Goal: Task Accomplishment & Management: Use online tool/utility

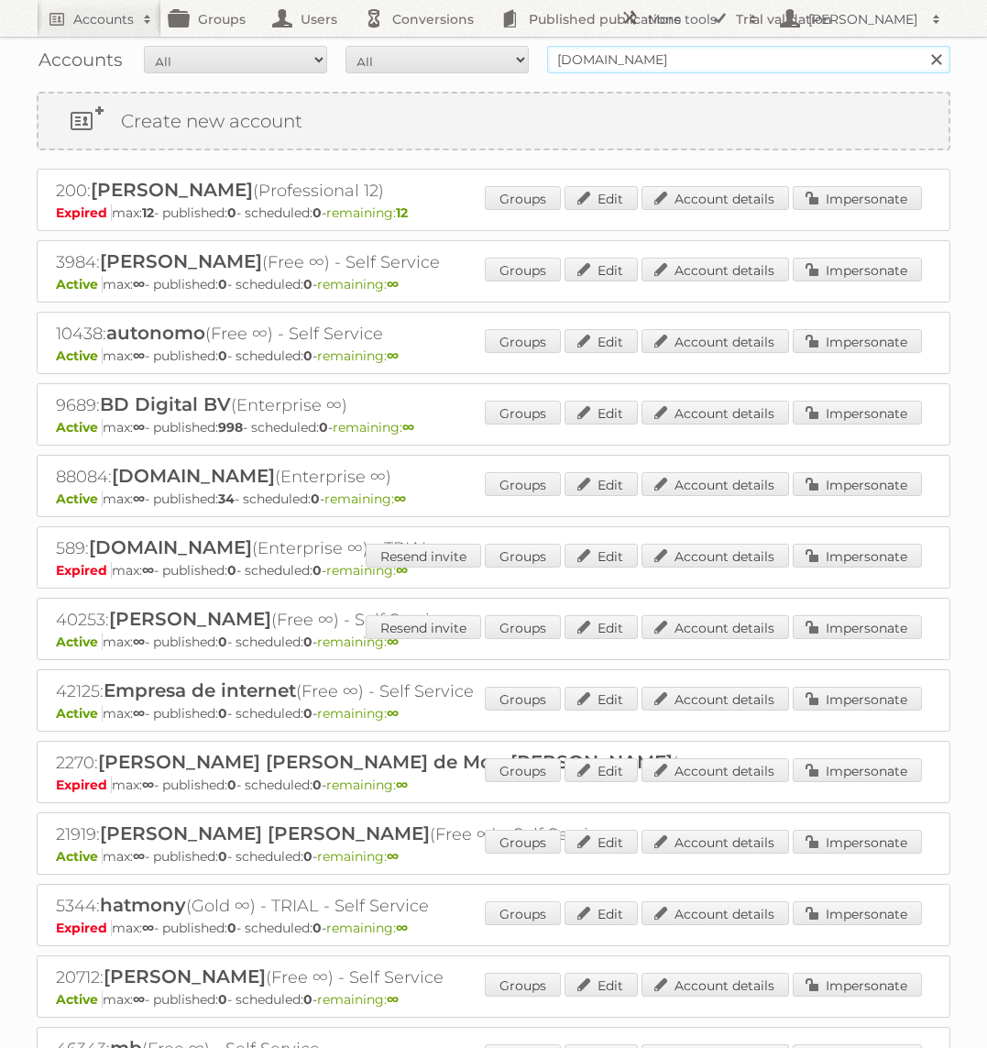
click at [799, 52] on input "[DOMAIN_NAME]" at bounding box center [748, 59] width 403 height 27
type input "Action PIA"
click at [922, 46] on input "Search" at bounding box center [935, 59] width 27 height 27
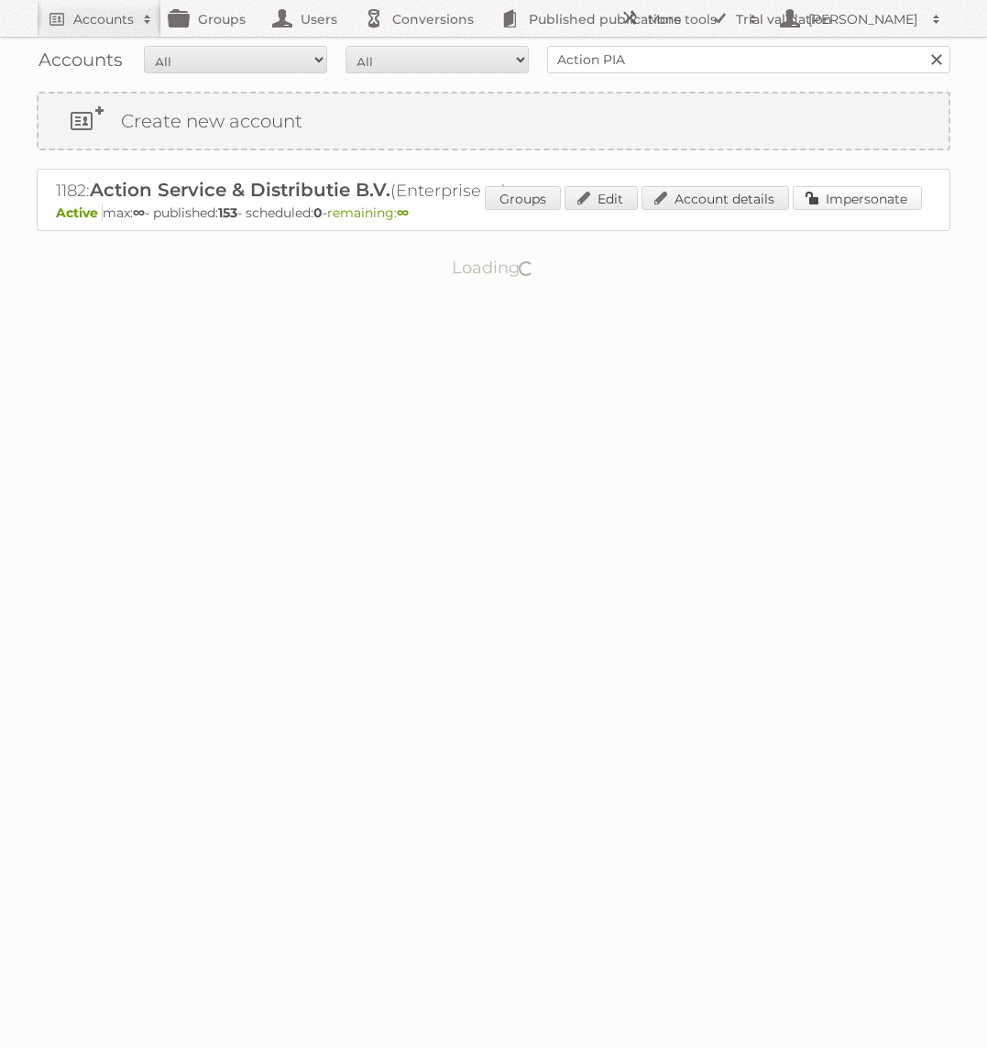
click at [875, 191] on link "Impersonate" at bounding box center [857, 198] width 129 height 24
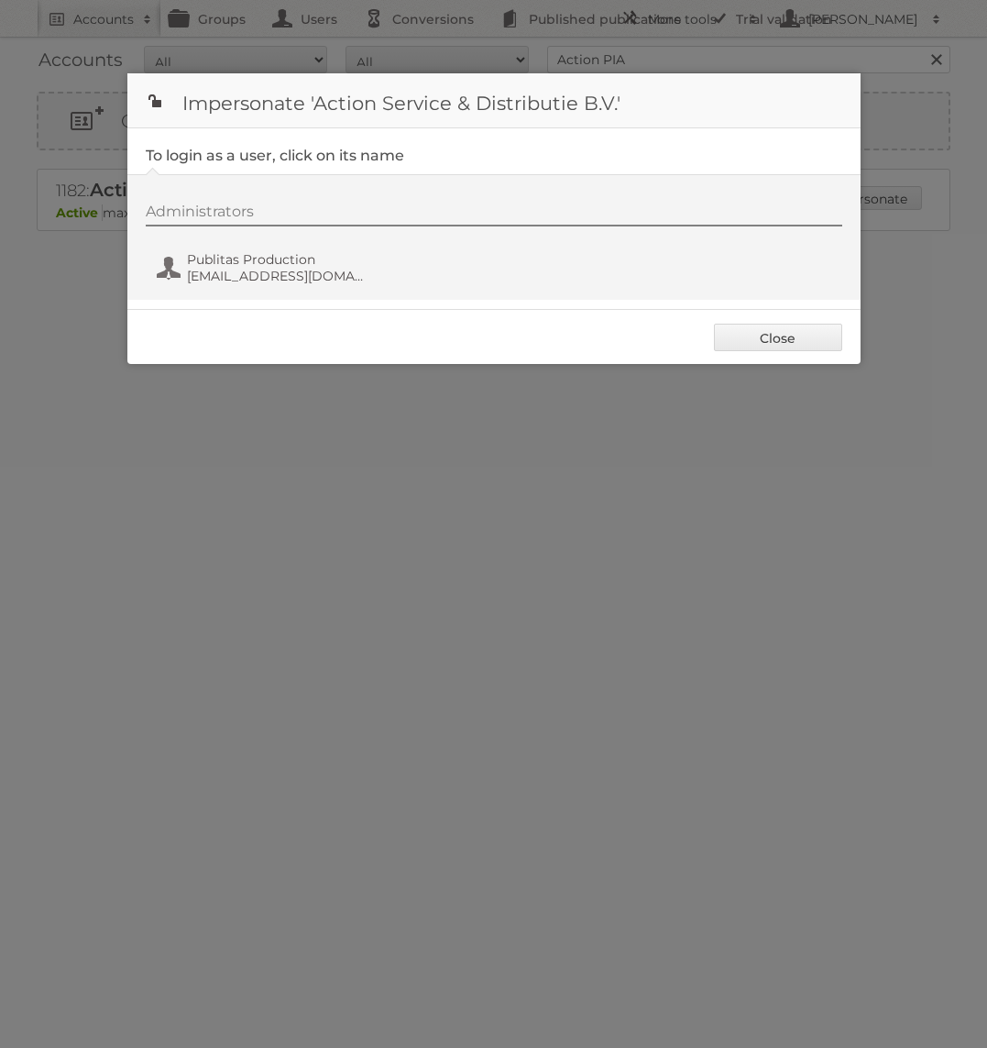
click at [234, 285] on div "Administrators Publitas Production fs+action@publitas.com" at bounding box center [503, 247] width 715 height 88
click at [235, 285] on div "Administrators Publitas Production fs+action@publitas.com" at bounding box center [503, 247] width 715 height 88
click at [247, 272] on span "fs+action@publitas.com" at bounding box center [276, 276] width 178 height 16
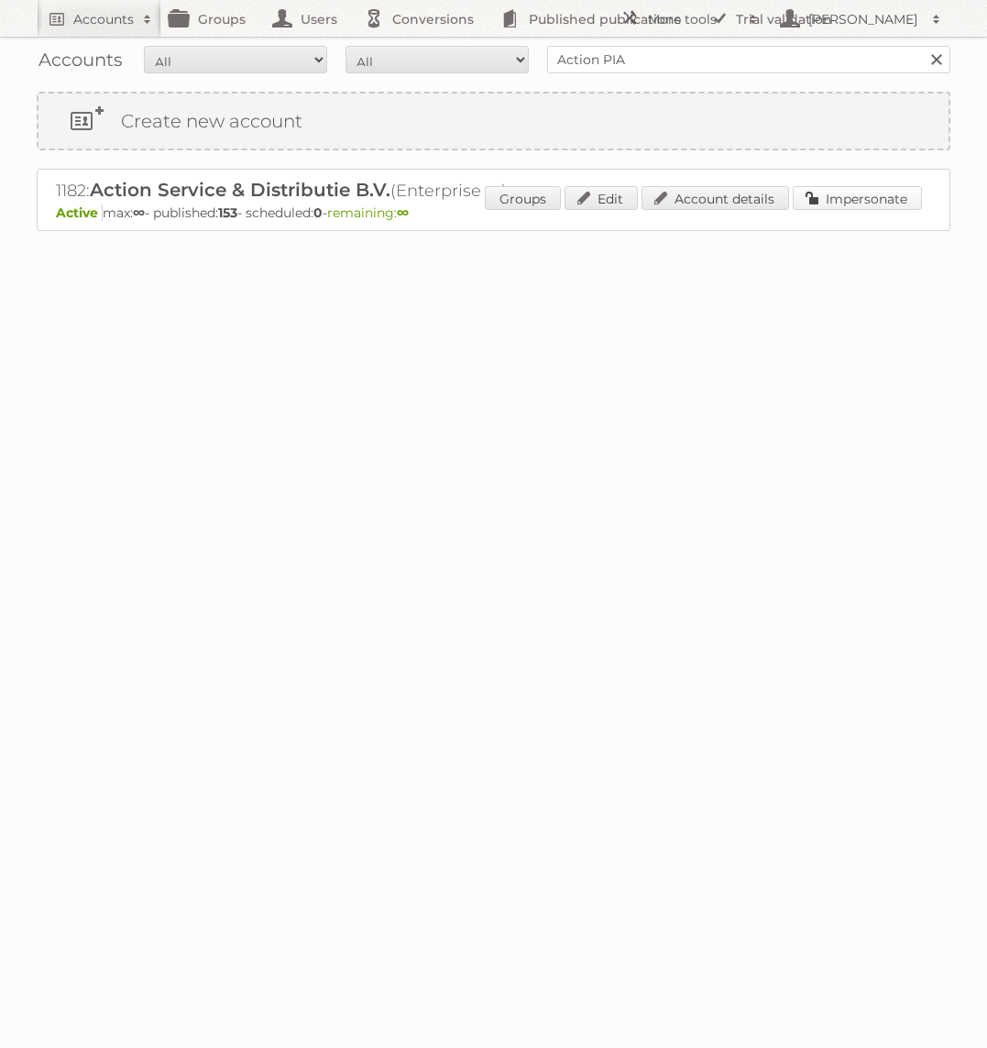
click at [884, 190] on link "Impersonate" at bounding box center [857, 198] width 129 height 24
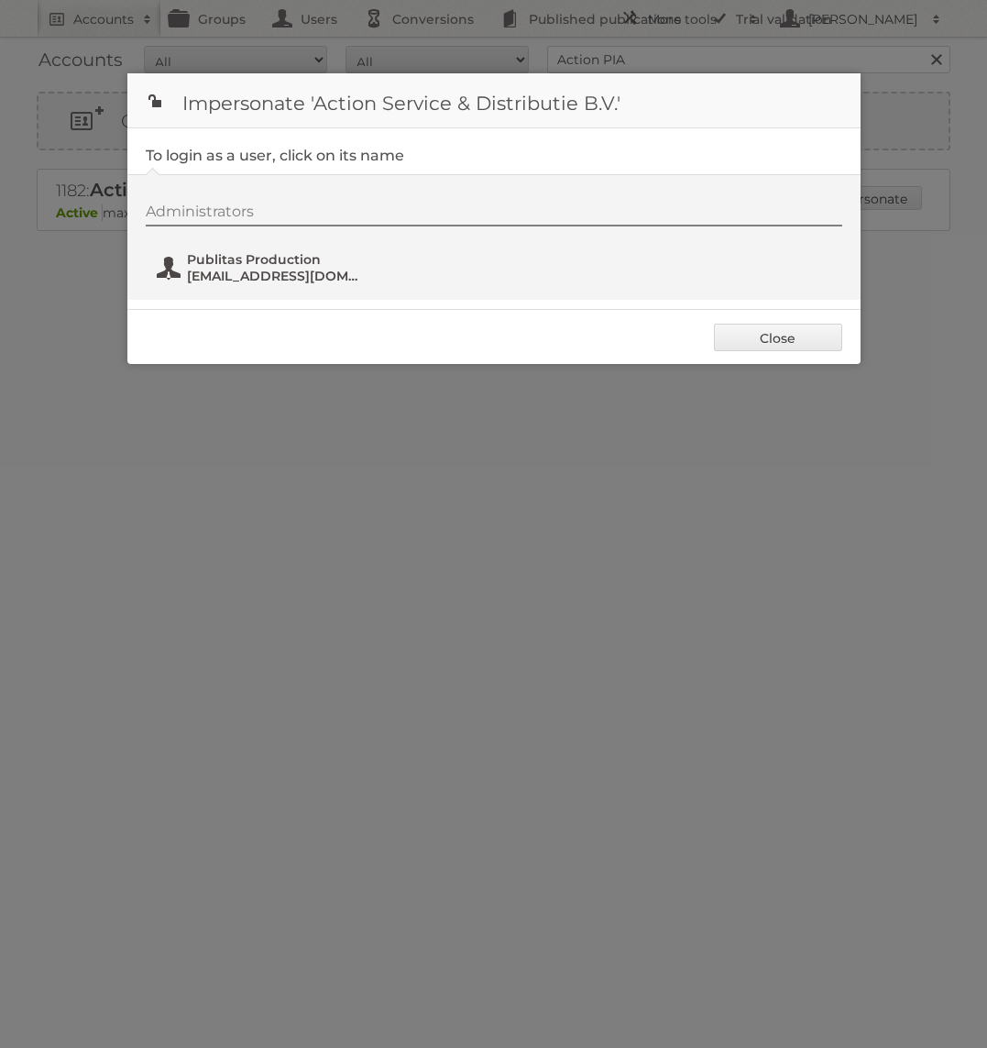
click at [274, 270] on span "fs+action@publitas.com" at bounding box center [276, 276] width 178 height 16
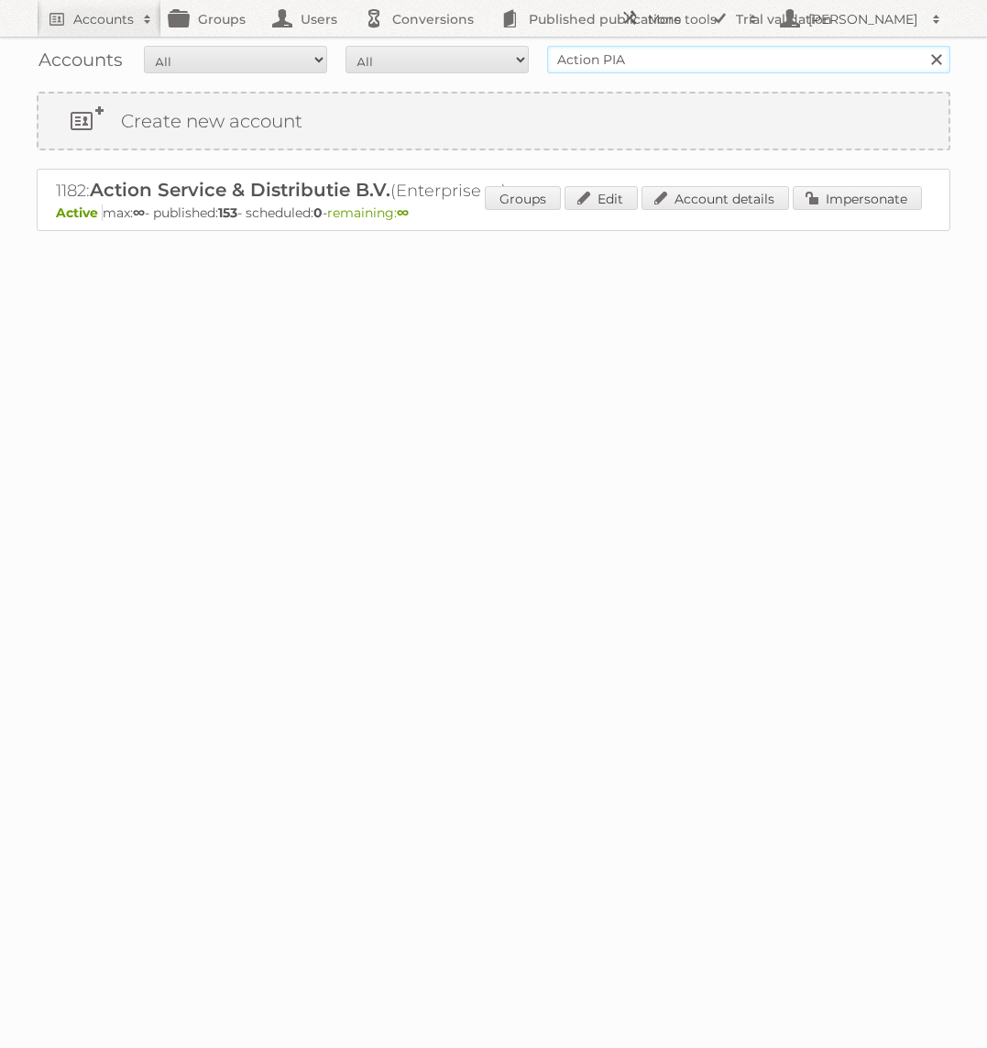
click at [630, 56] on input "Action PIA" at bounding box center [748, 59] width 403 height 27
type input "Horesca"
click at [922, 46] on input "Search" at bounding box center [935, 59] width 27 height 27
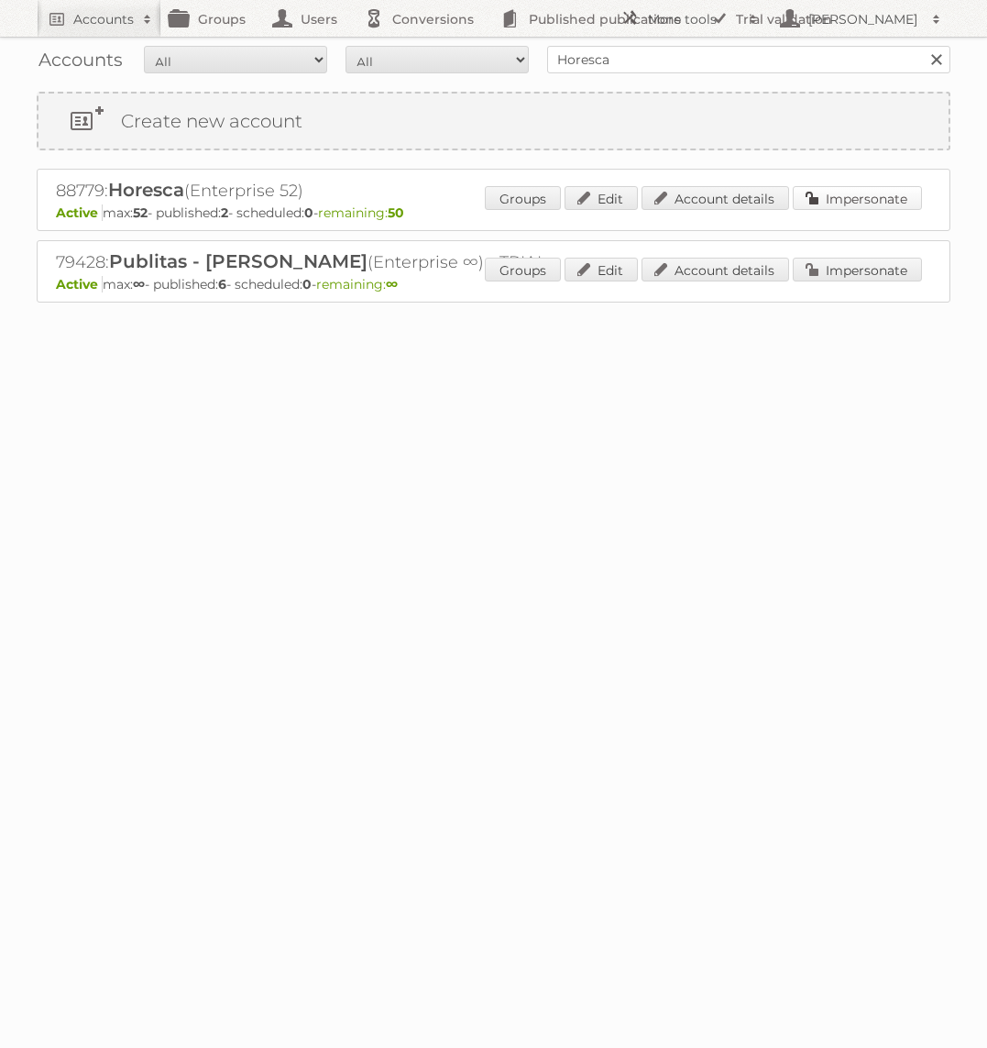
click at [880, 208] on link "Impersonate" at bounding box center [857, 198] width 129 height 24
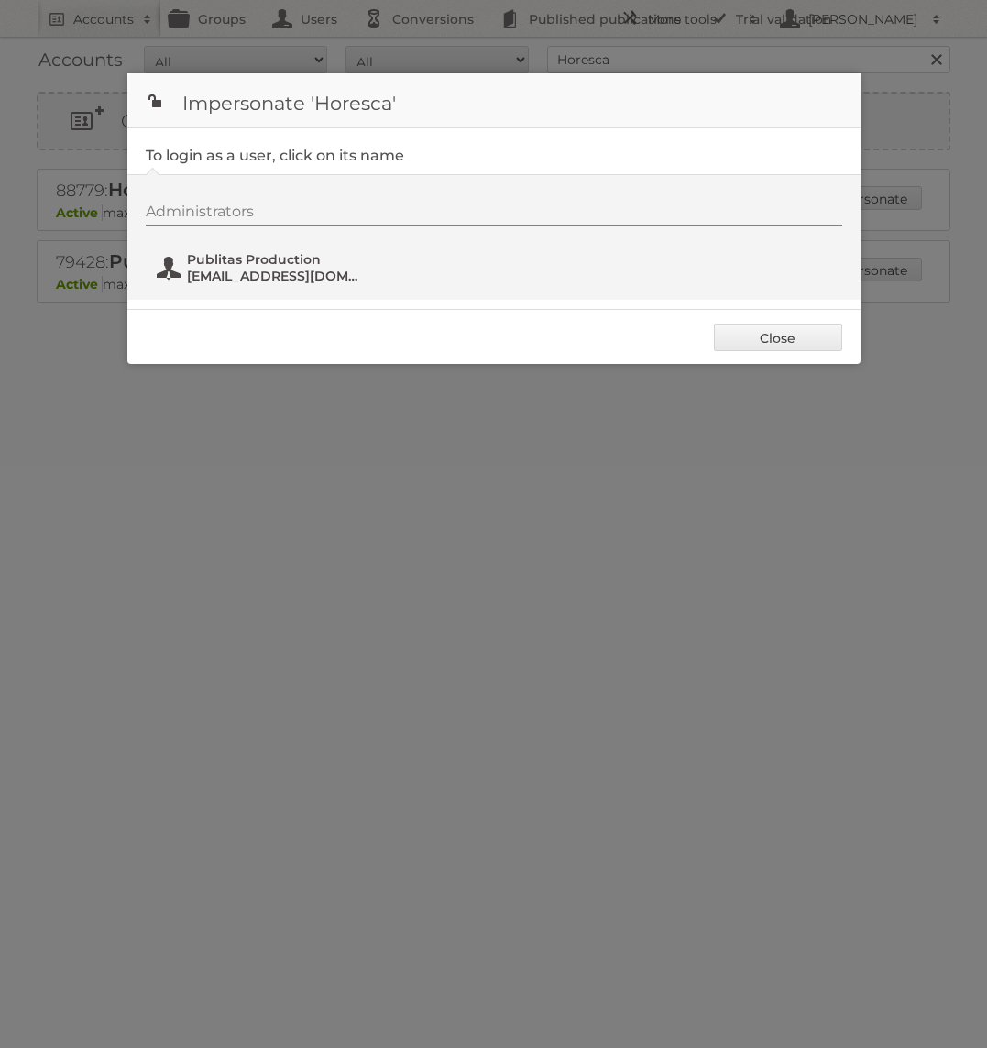
click at [236, 269] on span "[EMAIL_ADDRESS][DOMAIN_NAME]" at bounding box center [276, 276] width 178 height 16
